Goal: Transaction & Acquisition: Purchase product/service

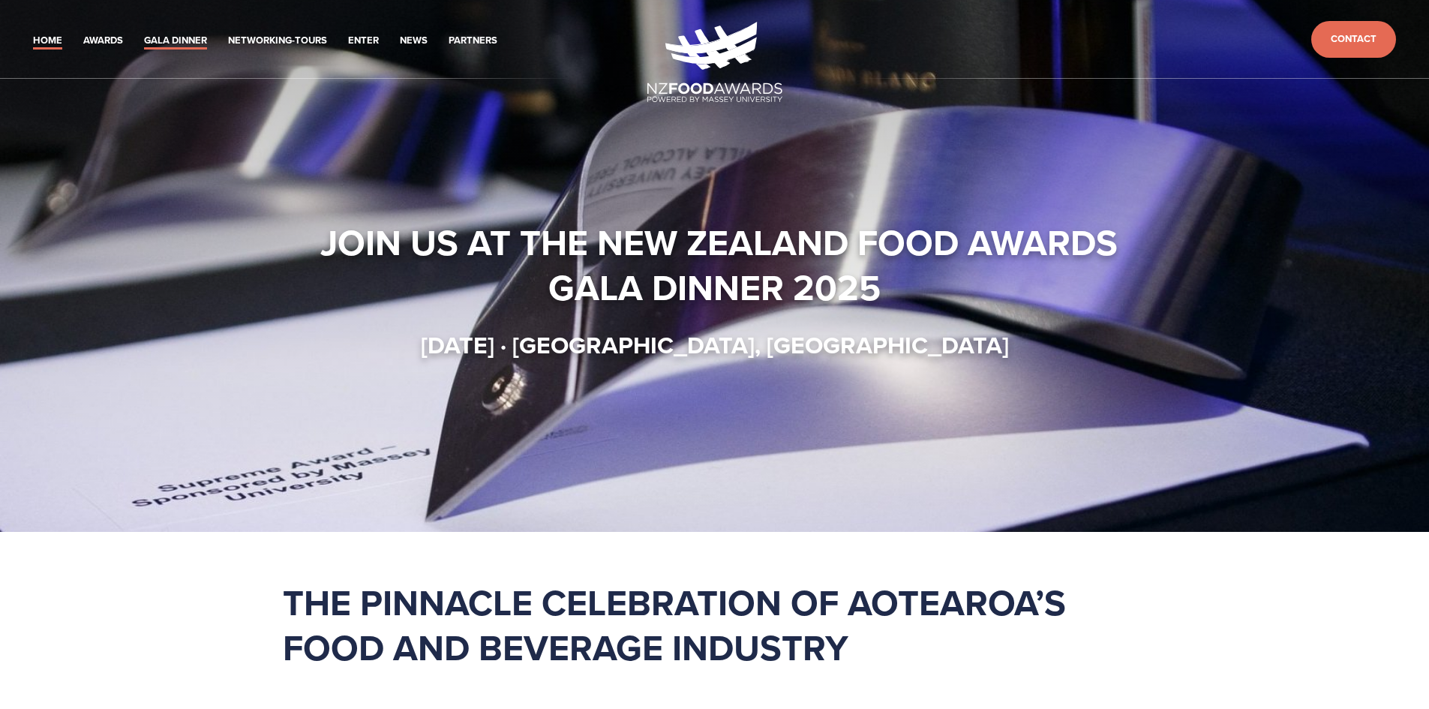
click at [173, 47] on link "Gala Dinner" at bounding box center [175, 40] width 63 height 17
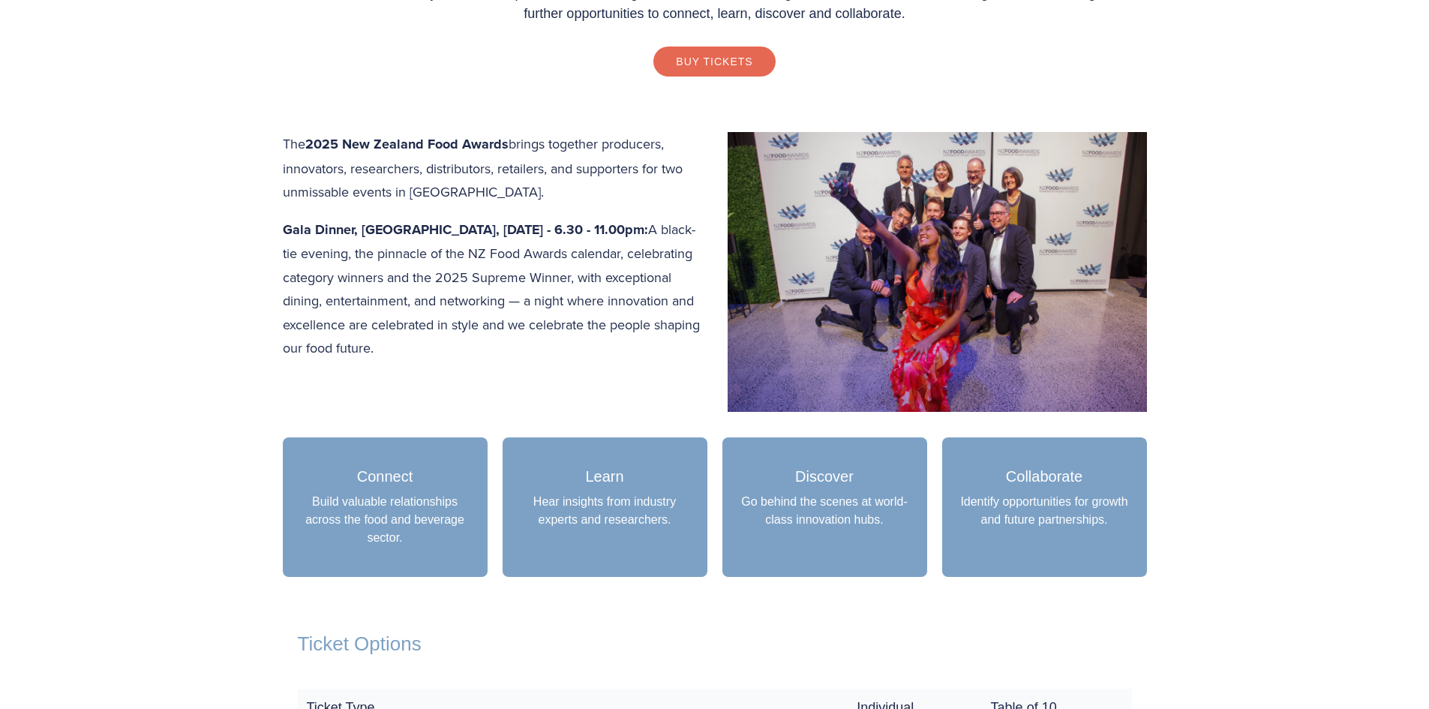
scroll to position [675, 0]
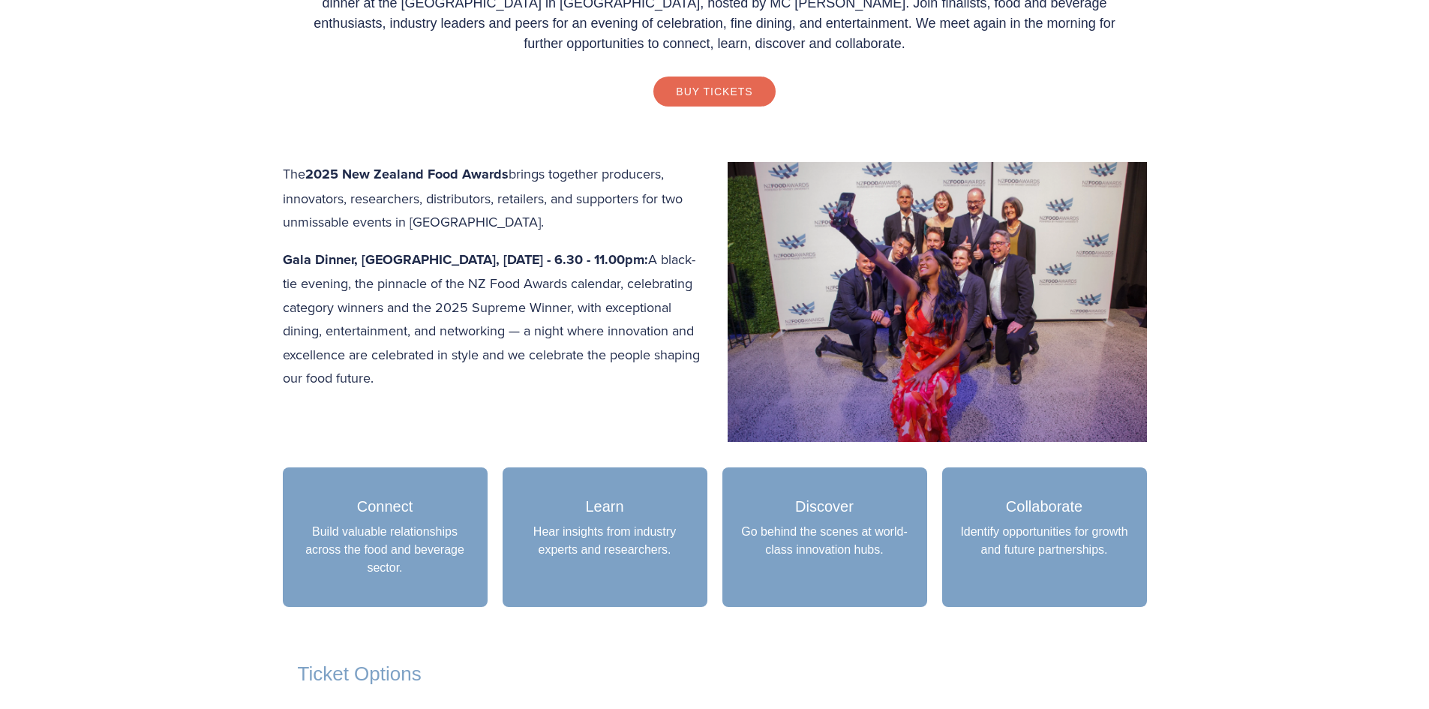
click at [430, 268] on strong "Gala Dinner, [GEOGRAPHIC_DATA], [DATE] - 6.30 - 11.00pm:" at bounding box center [465, 260] width 365 height 20
drag, startPoint x: 672, startPoint y: 263, endPoint x: 701, endPoint y: 260, distance: 29.4
click at [648, 260] on strong "Gala Dinner, [GEOGRAPHIC_DATA], [DATE] - 6.30 - 11.00pm:" at bounding box center [465, 260] width 365 height 20
drag, startPoint x: 675, startPoint y: 263, endPoint x: 689, endPoint y: 262, distance: 13.5
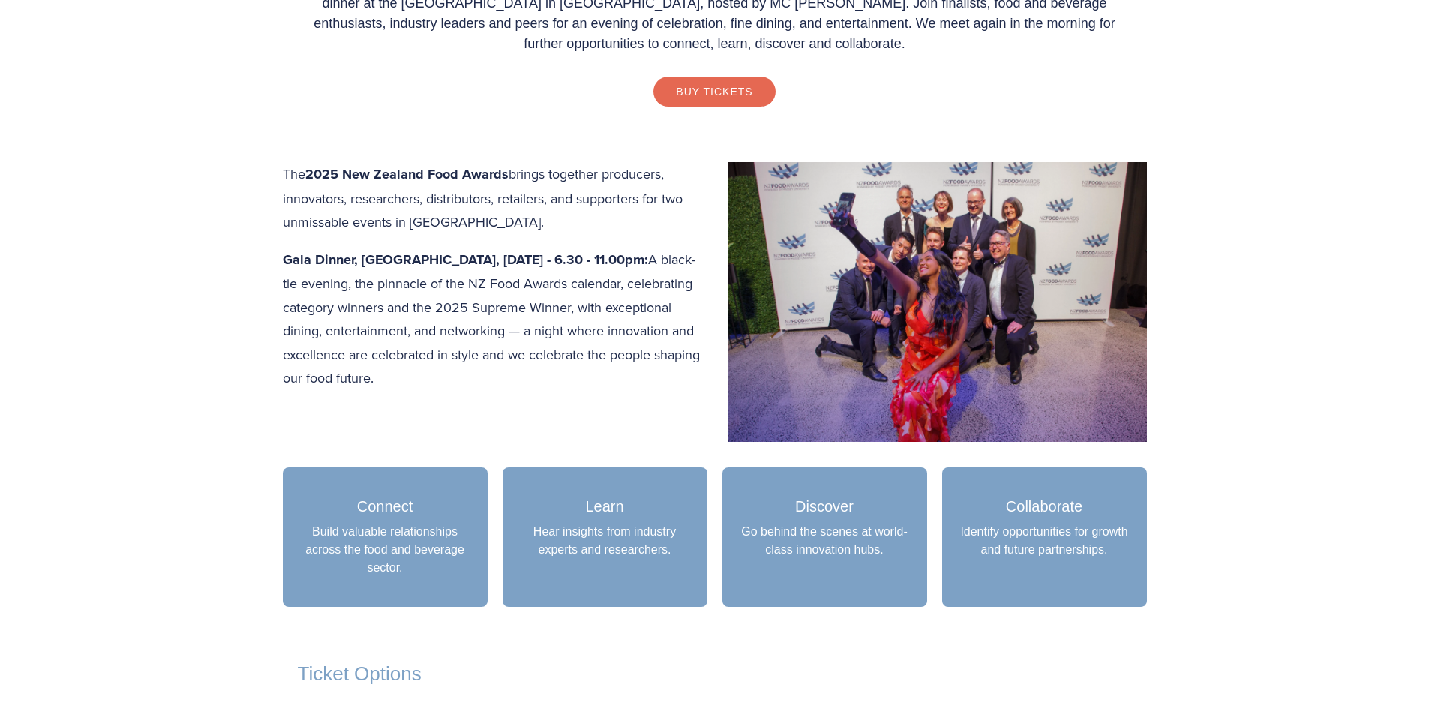
click at [648, 262] on strong "Gala Dinner, [GEOGRAPHIC_DATA], [DATE] - 6.30 - 11.00pm:" at bounding box center [465, 260] width 365 height 20
drag, startPoint x: 364, startPoint y: 259, endPoint x: 525, endPoint y: 268, distance: 161.5
click at [525, 268] on strong "Gala Dinner, [GEOGRAPHIC_DATA], [DATE] - 6.30 - 11.00pm:" at bounding box center [465, 260] width 365 height 20
drag, startPoint x: 854, startPoint y: 503, endPoint x: 792, endPoint y: 503, distance: 61.5
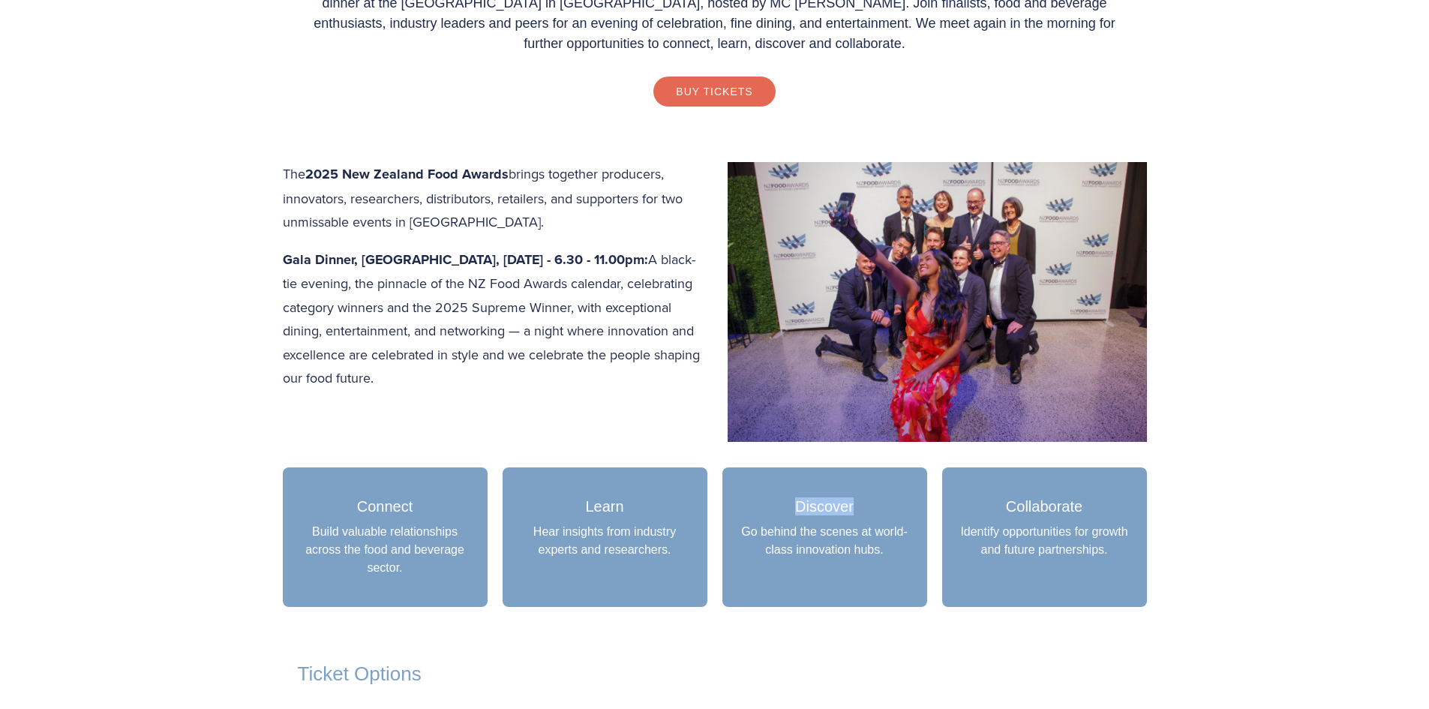
click at [792, 503] on h3 "Discover" at bounding box center [824, 506] width 175 height 18
drag, startPoint x: 792, startPoint y: 503, endPoint x: 858, endPoint y: 512, distance: 66.5
click at [858, 512] on h3 "Discover" at bounding box center [824, 506] width 175 height 18
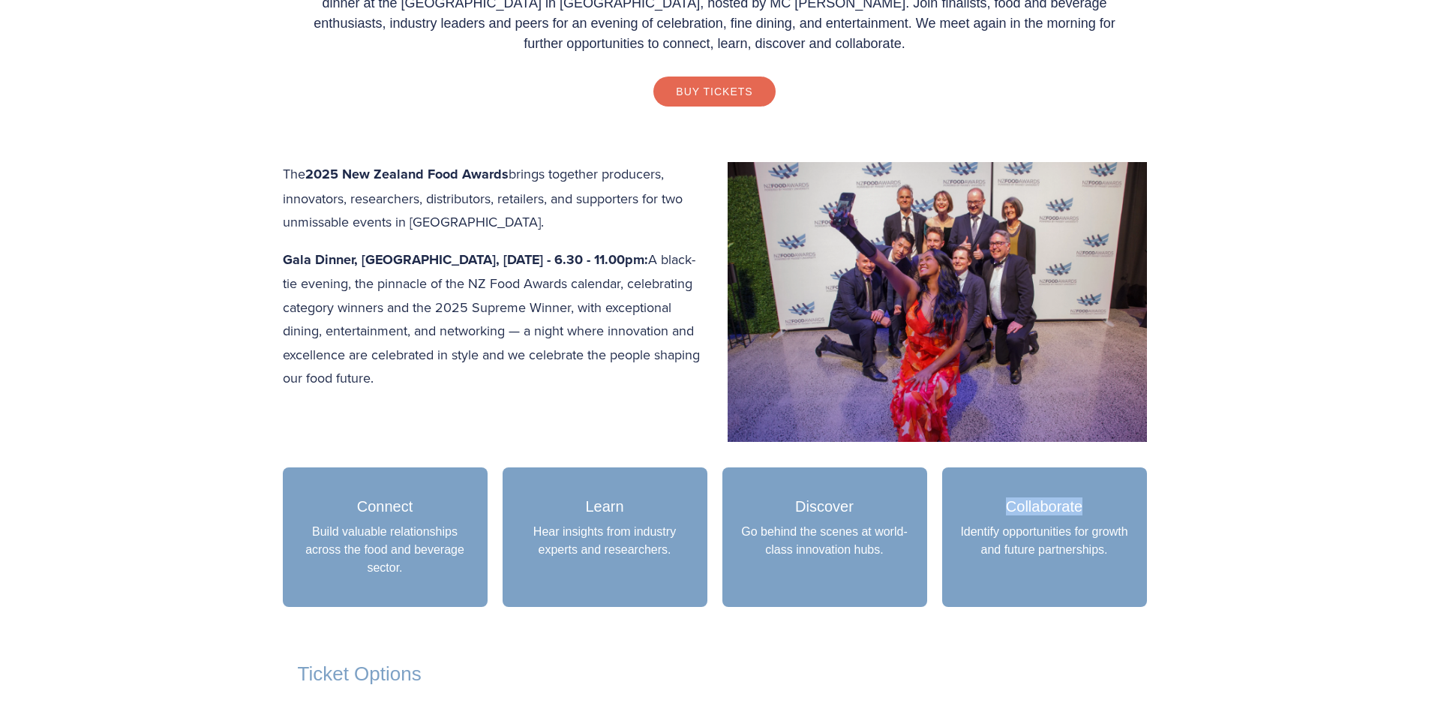
drag, startPoint x: 989, startPoint y: 498, endPoint x: 1122, endPoint y: 503, distance: 132.9
click at [1122, 503] on h3 "Collaborate" at bounding box center [1044, 506] width 175 height 18
click at [1125, 503] on h3 "Collaborate" at bounding box center [1044, 506] width 175 height 18
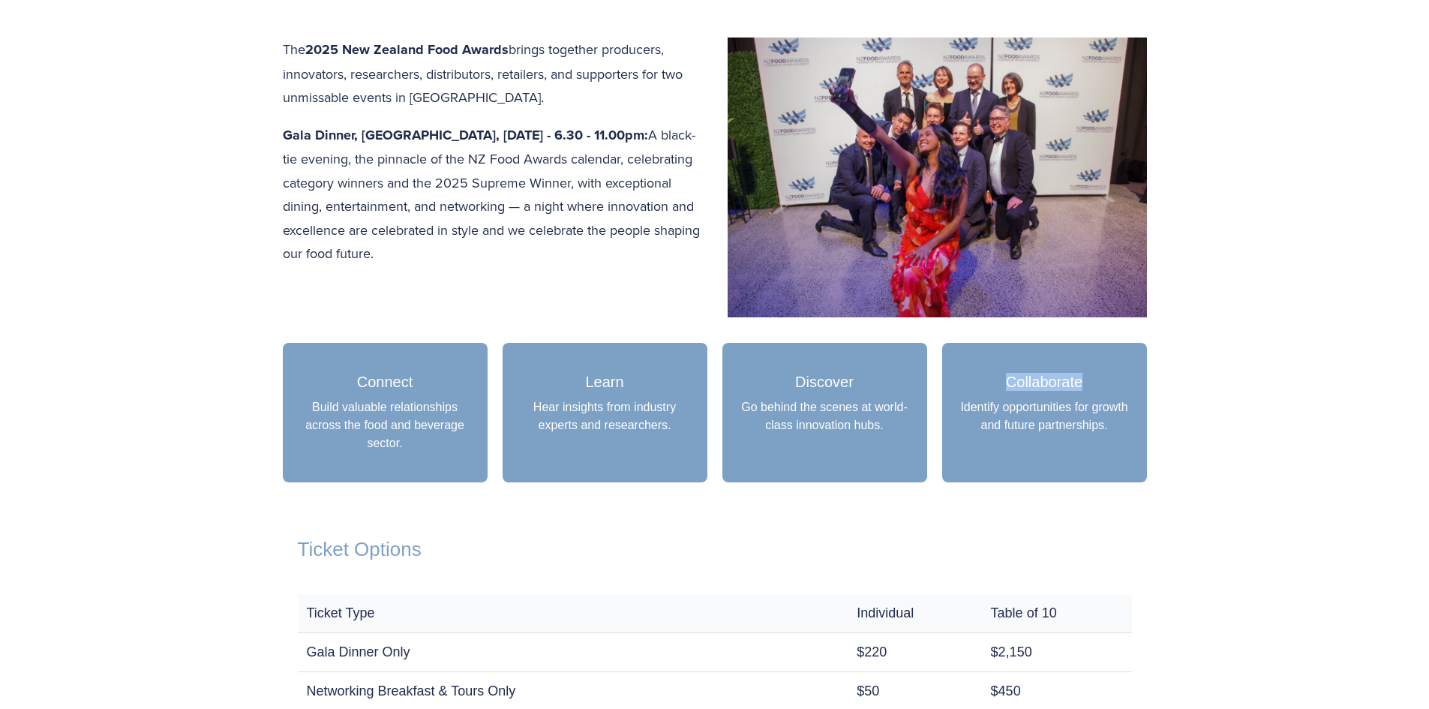
scroll to position [1050, 0]
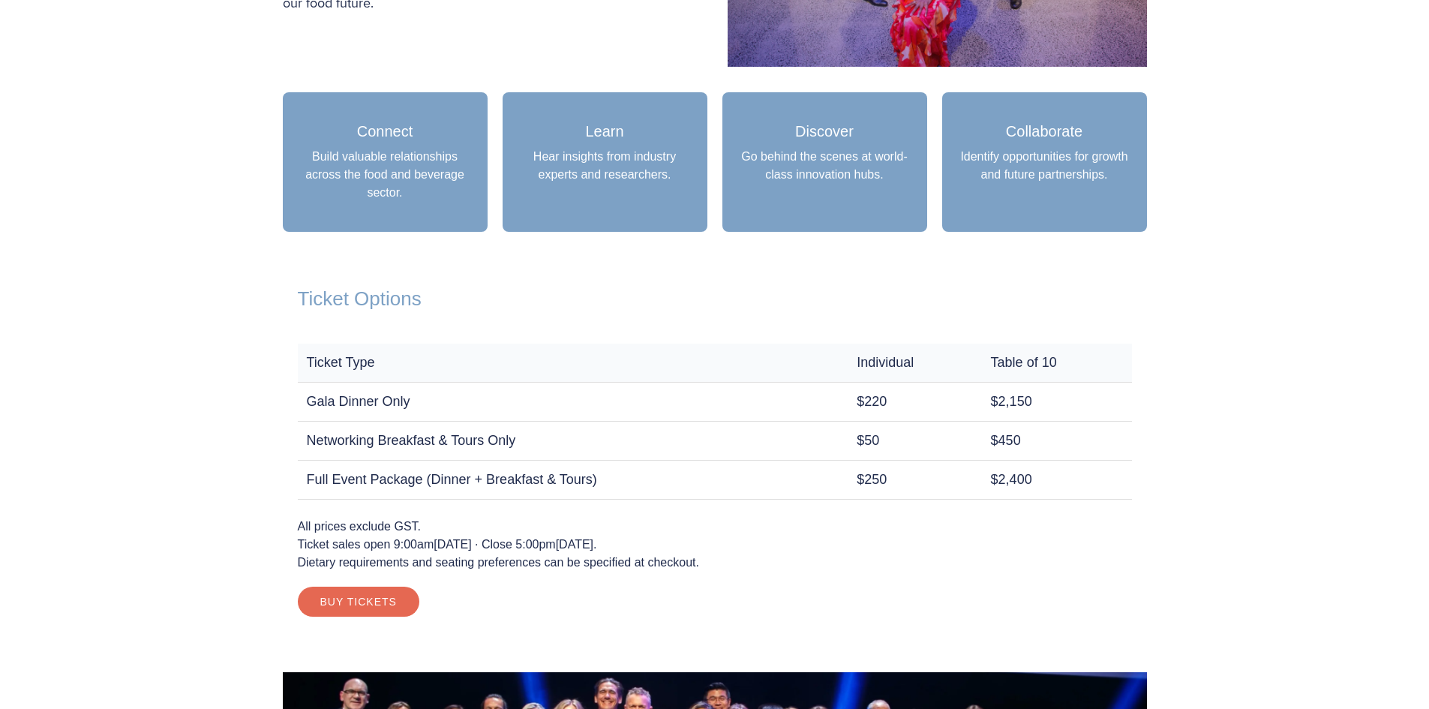
click at [1068, 458] on td "$450" at bounding box center [1057, 441] width 150 height 39
click at [1018, 296] on h2 "Ticket Options" at bounding box center [715, 298] width 834 height 23
click at [1058, 309] on h2 "Ticket Options" at bounding box center [715, 298] width 834 height 23
